Goal: Subscribe to service/newsletter

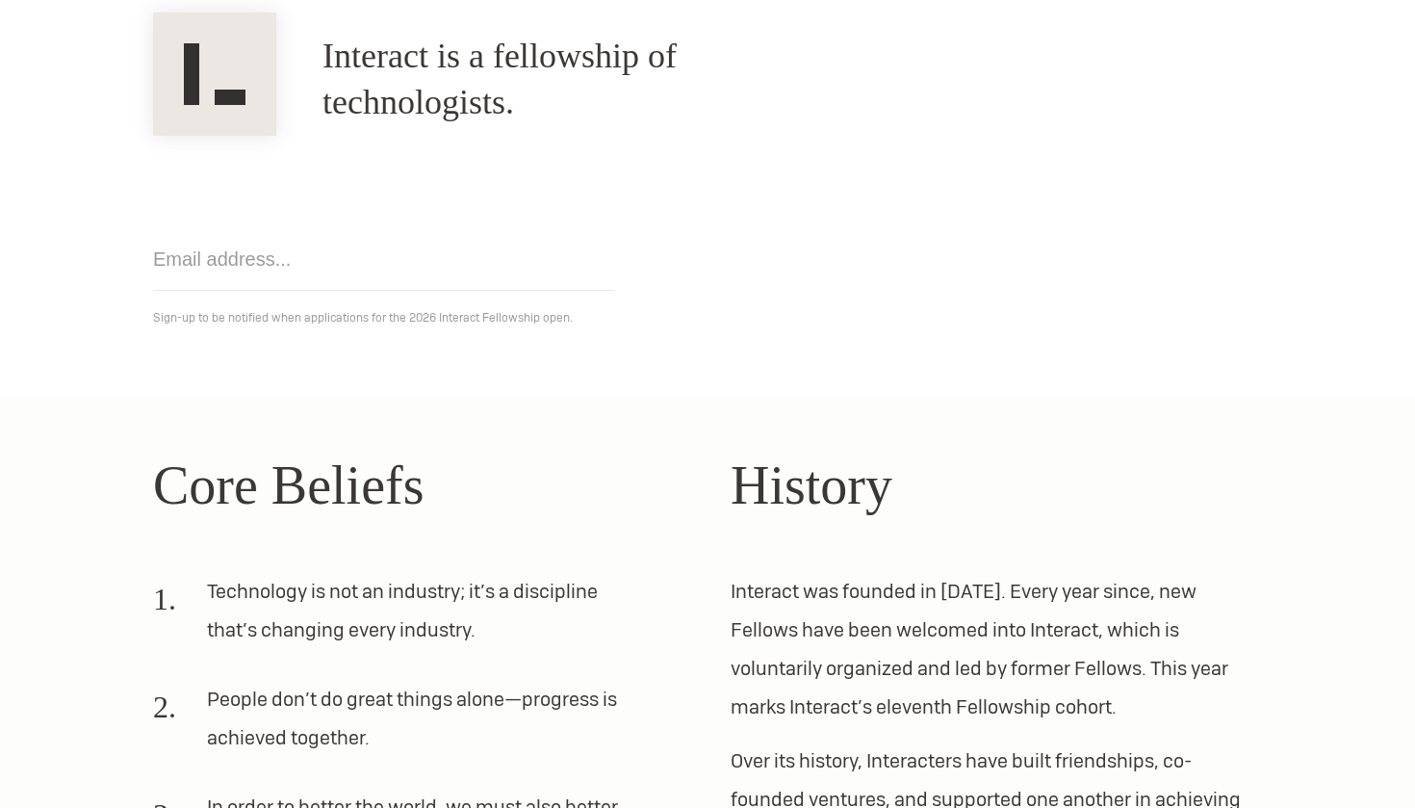
scroll to position [209, 0]
click at [388, 283] on input "email" at bounding box center [384, 257] width 462 height 63
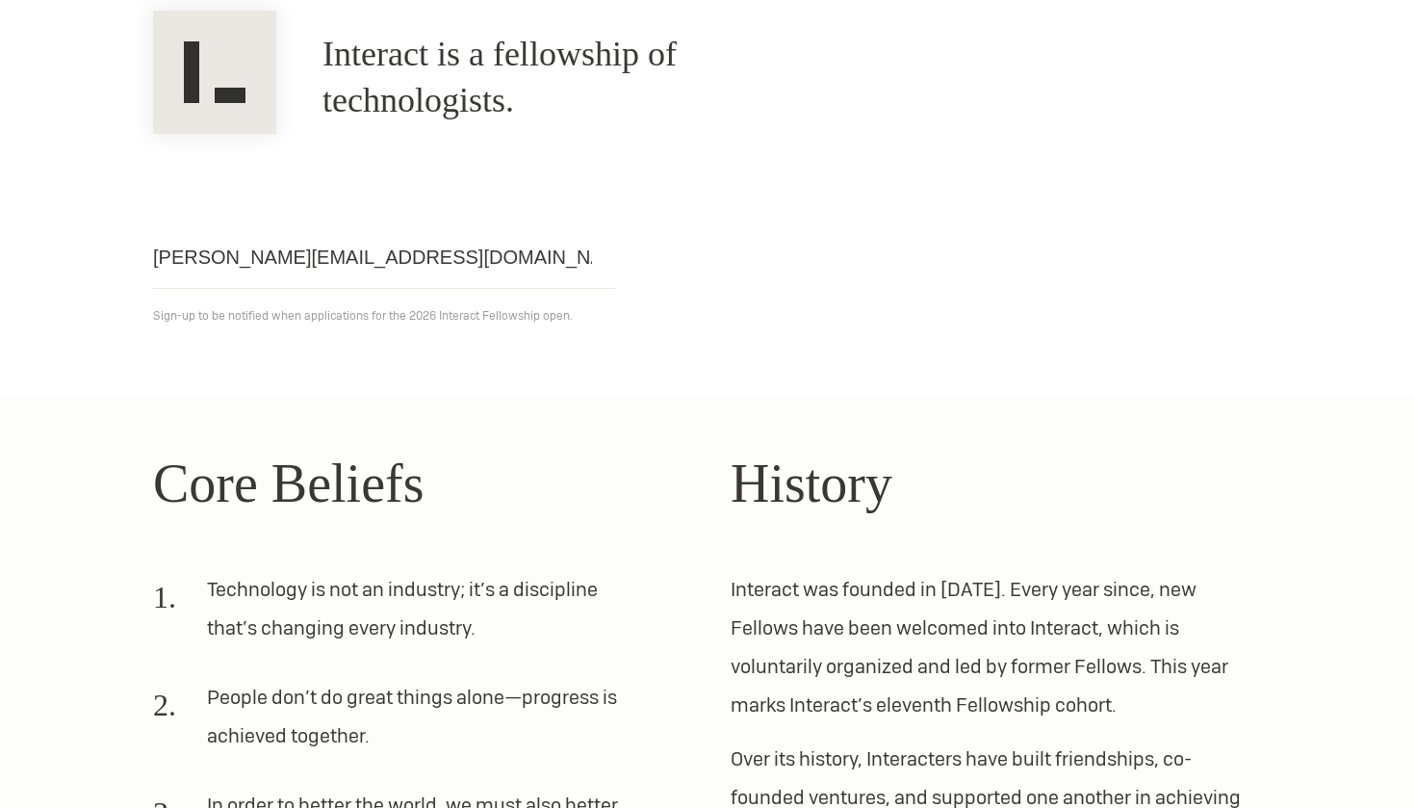
type input "bhumika.makwana2899@gmail.com"
click input "Get notified" at bounding box center [0, 0] width 0 height 0
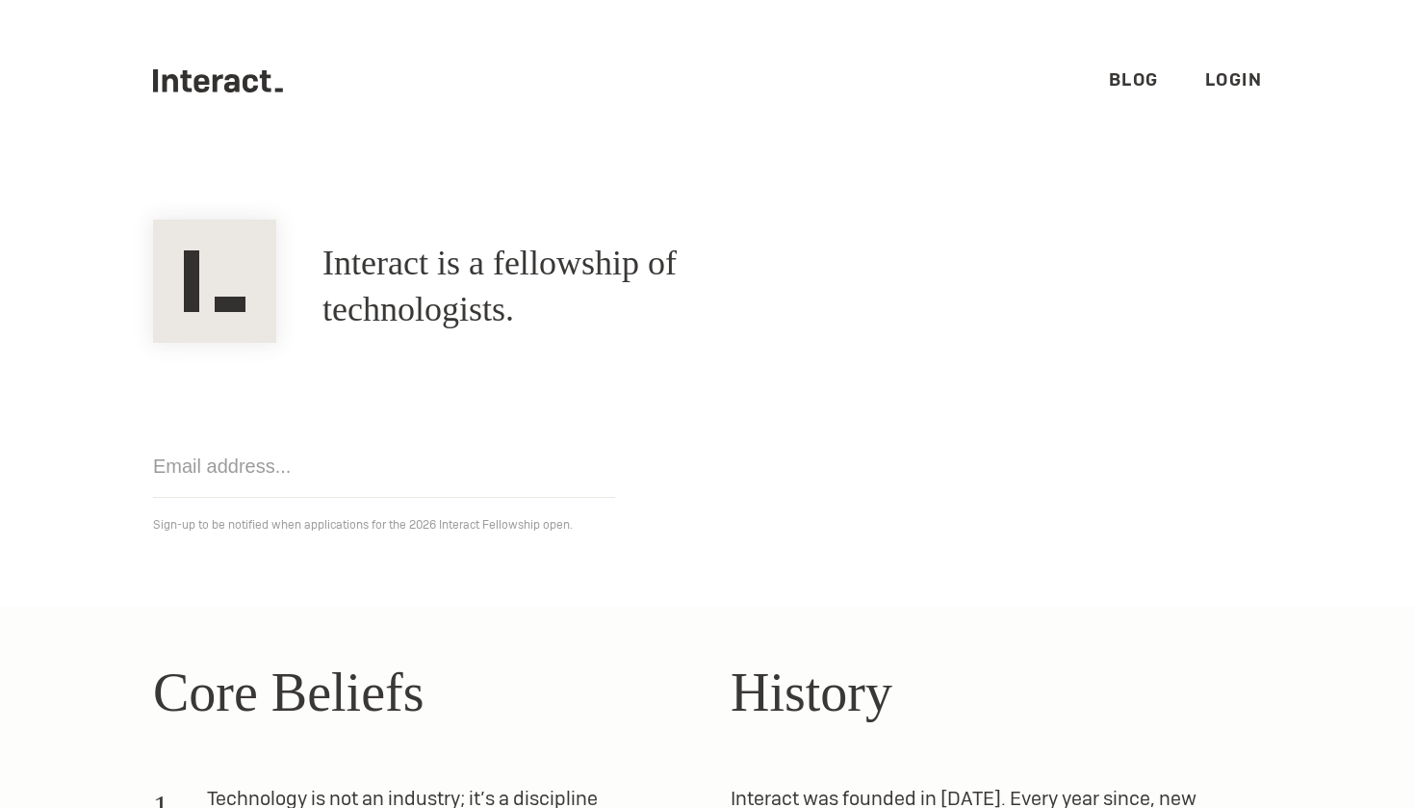
click at [316, 459] on input "email" at bounding box center [384, 466] width 462 height 63
type input "[EMAIL_ADDRESS][DOMAIN_NAME]"
click input "Get notified" at bounding box center [0, 0] width 0 height 0
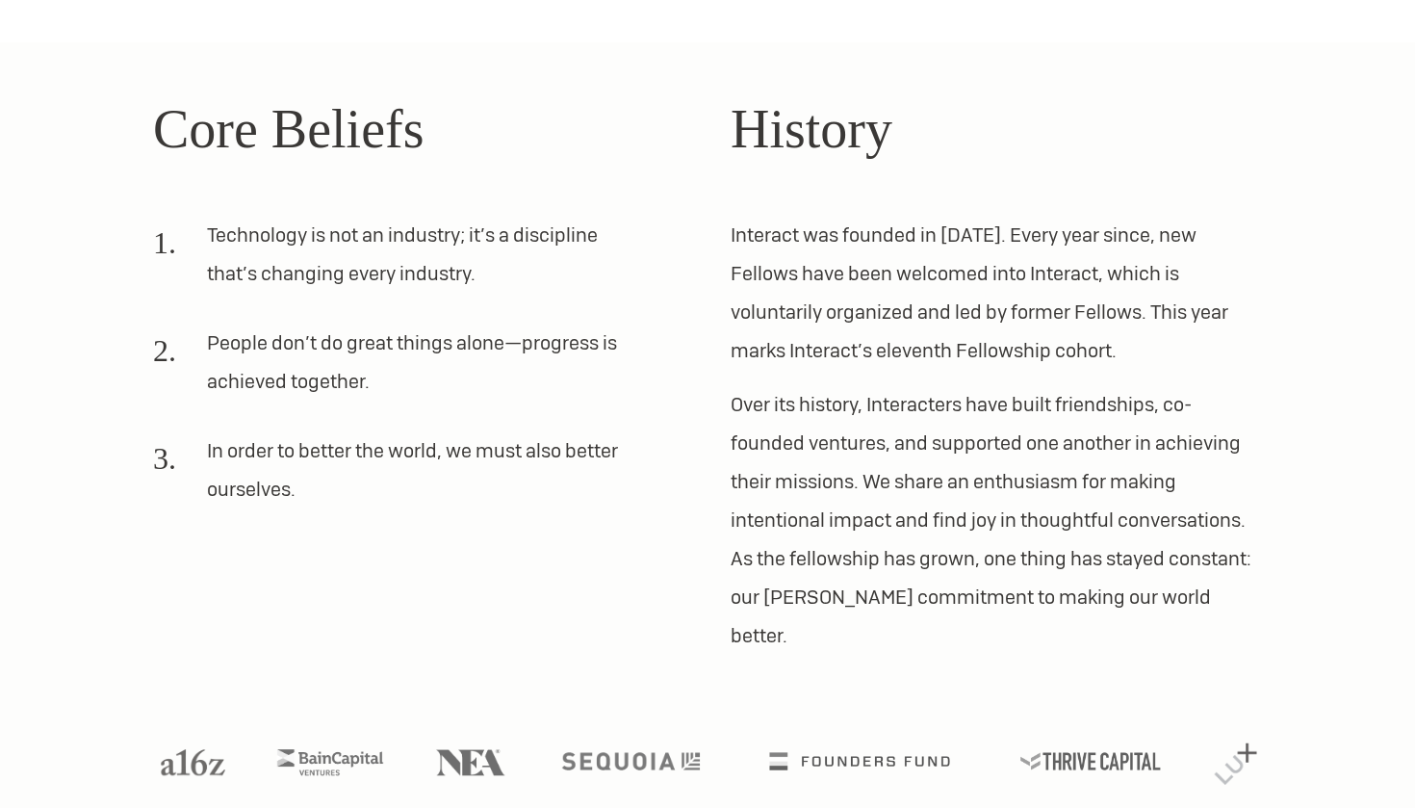
scroll to position [562, 0]
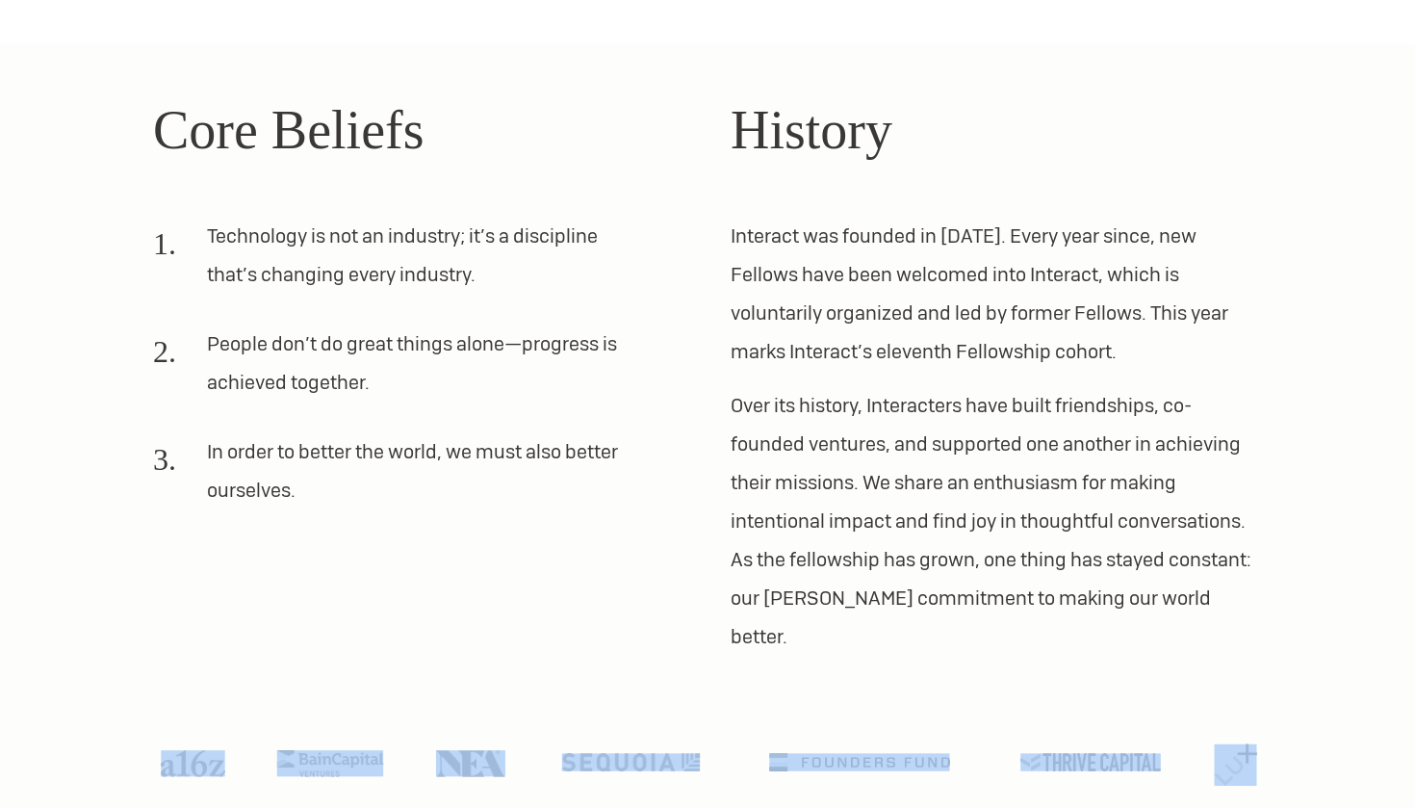
drag, startPoint x: 118, startPoint y: 707, endPoint x: 1277, endPoint y: 739, distance: 1159.3
click at [1277, 739] on section "Core Beliefs Technology is not an industry; it’s a discipline that’s changing e…" at bounding box center [707, 444] width 1415 height 803
click at [1272, 748] on ul at bounding box center [708, 774] width 1140 height 52
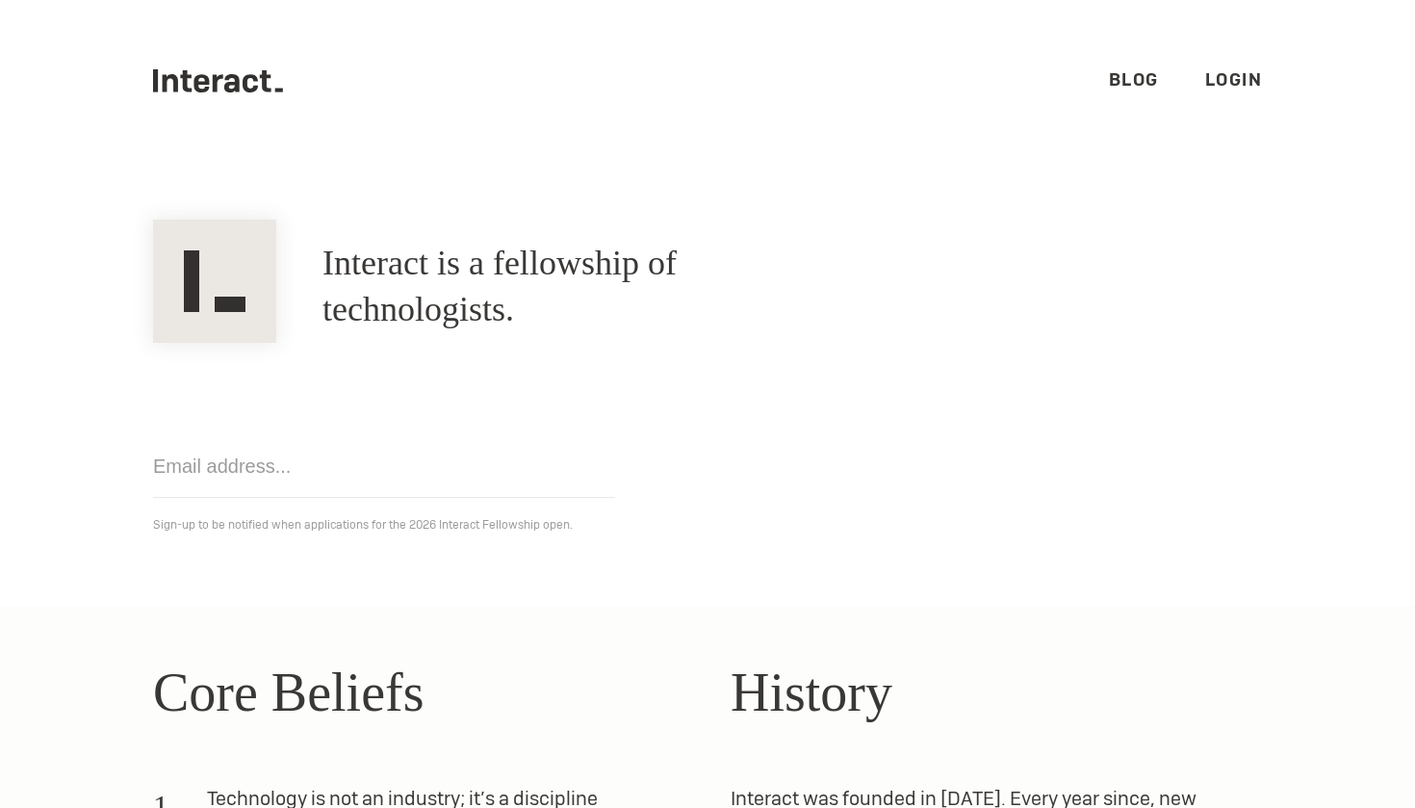
scroll to position [0, 0]
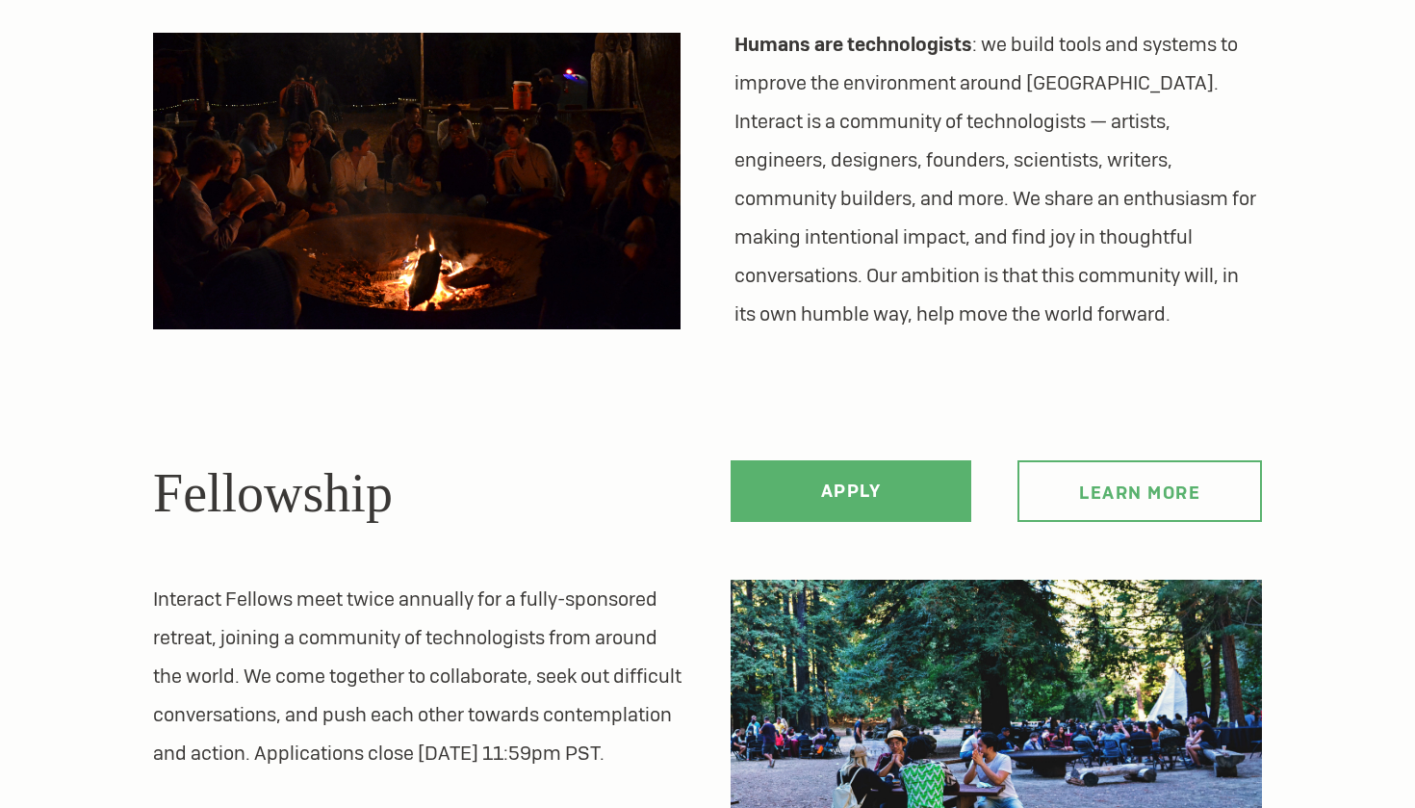
scroll to position [781, 0]
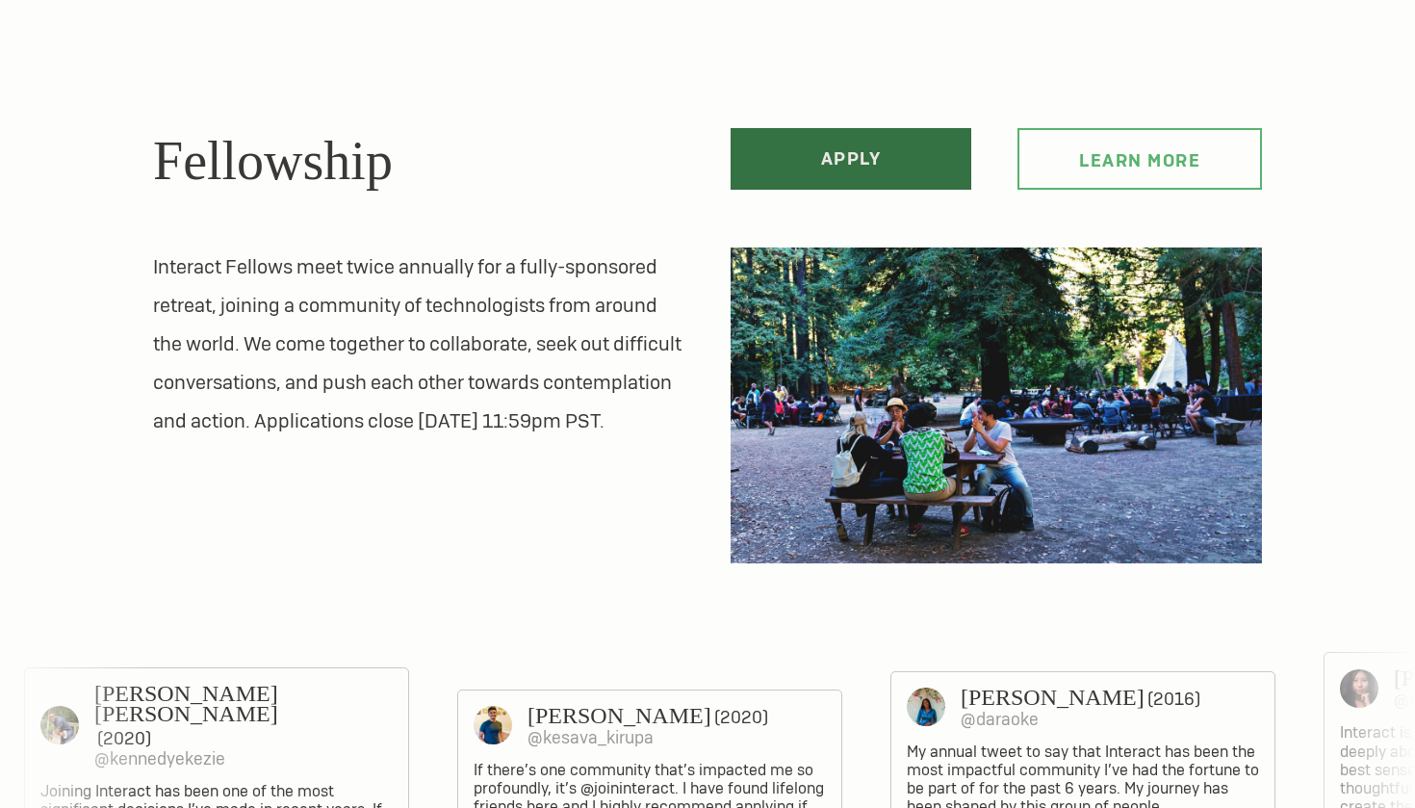
click at [830, 149] on link "Apply" at bounding box center [851, 159] width 241 height 62
